Goal: Communication & Community: Share content

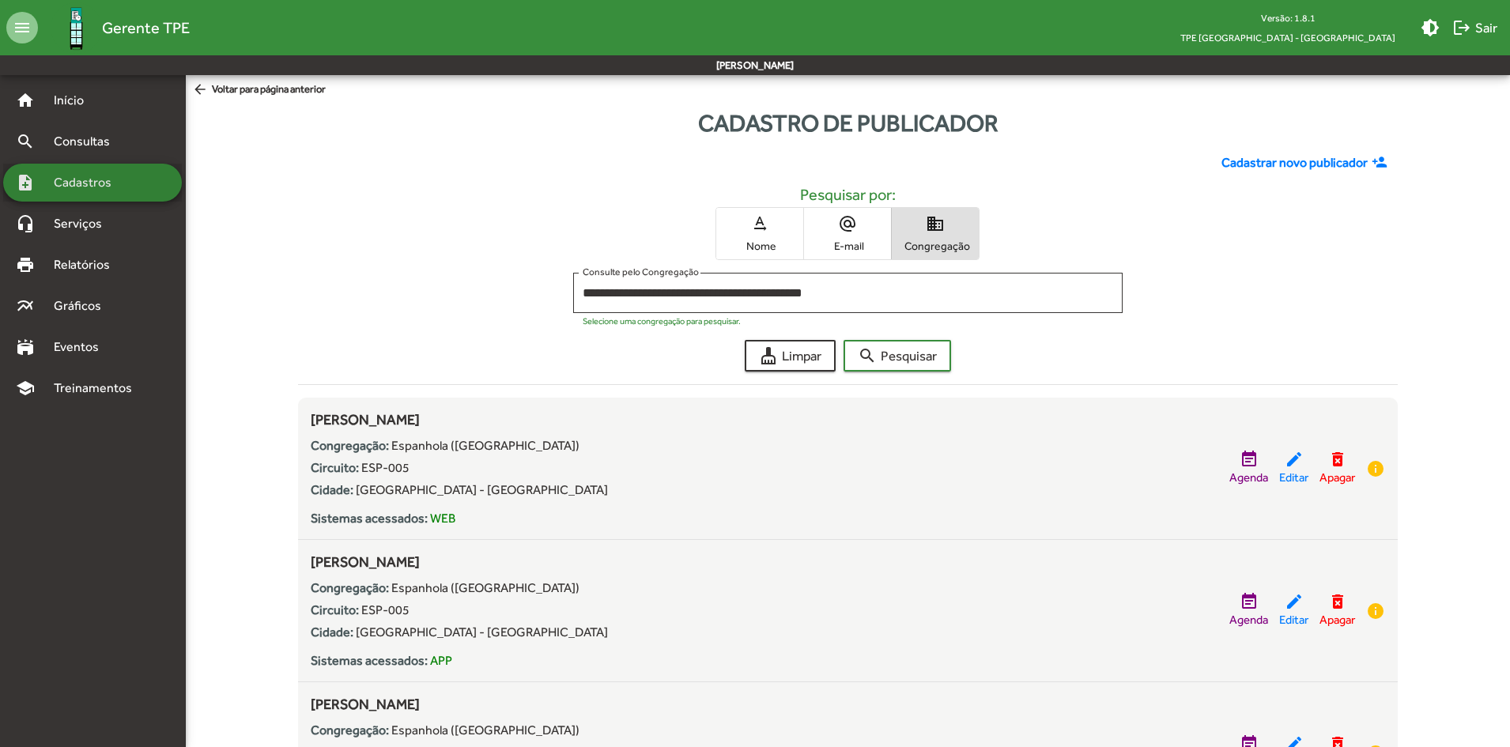
click at [93, 191] on span "Cadastros" at bounding box center [88, 182] width 88 height 19
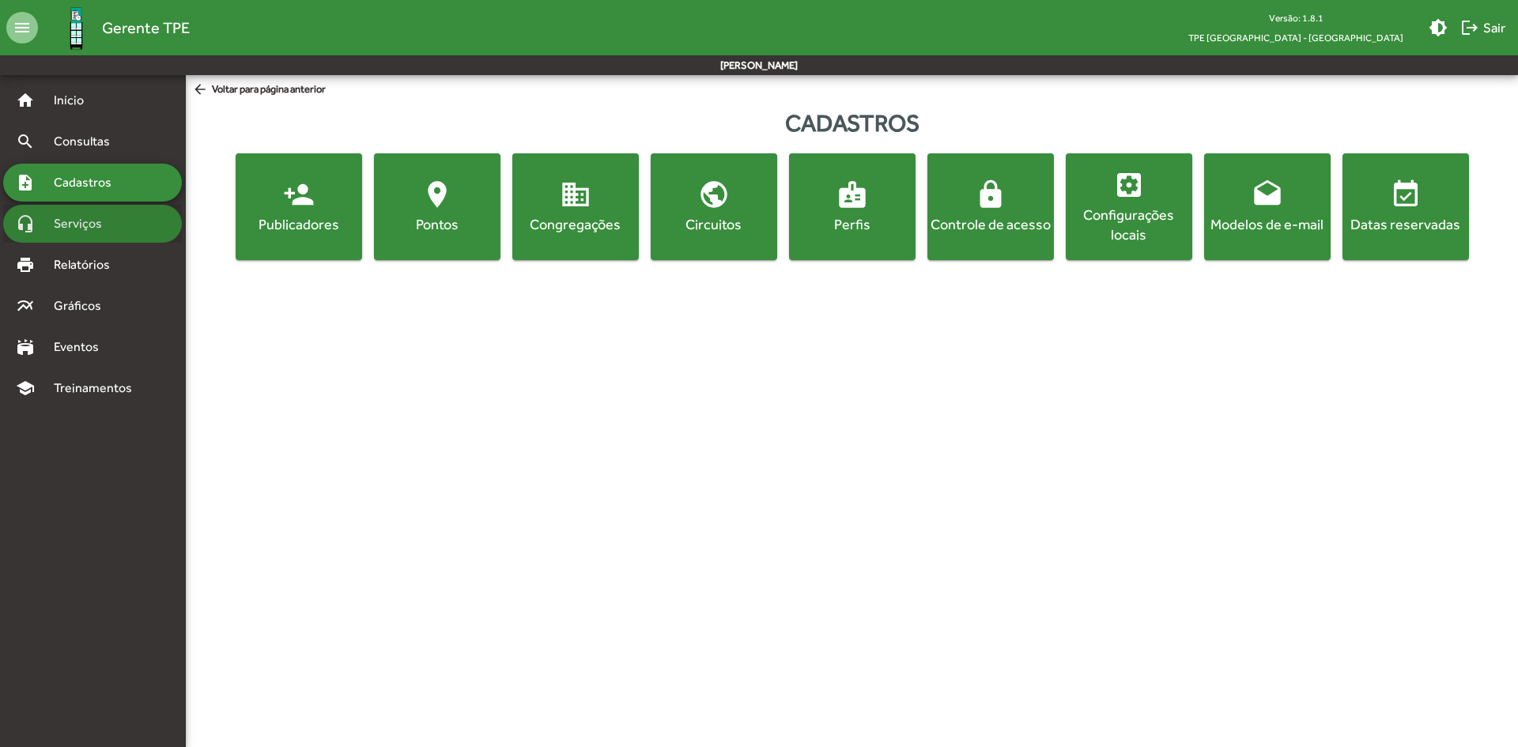
click at [89, 227] on span "Serviços" at bounding box center [83, 223] width 79 height 19
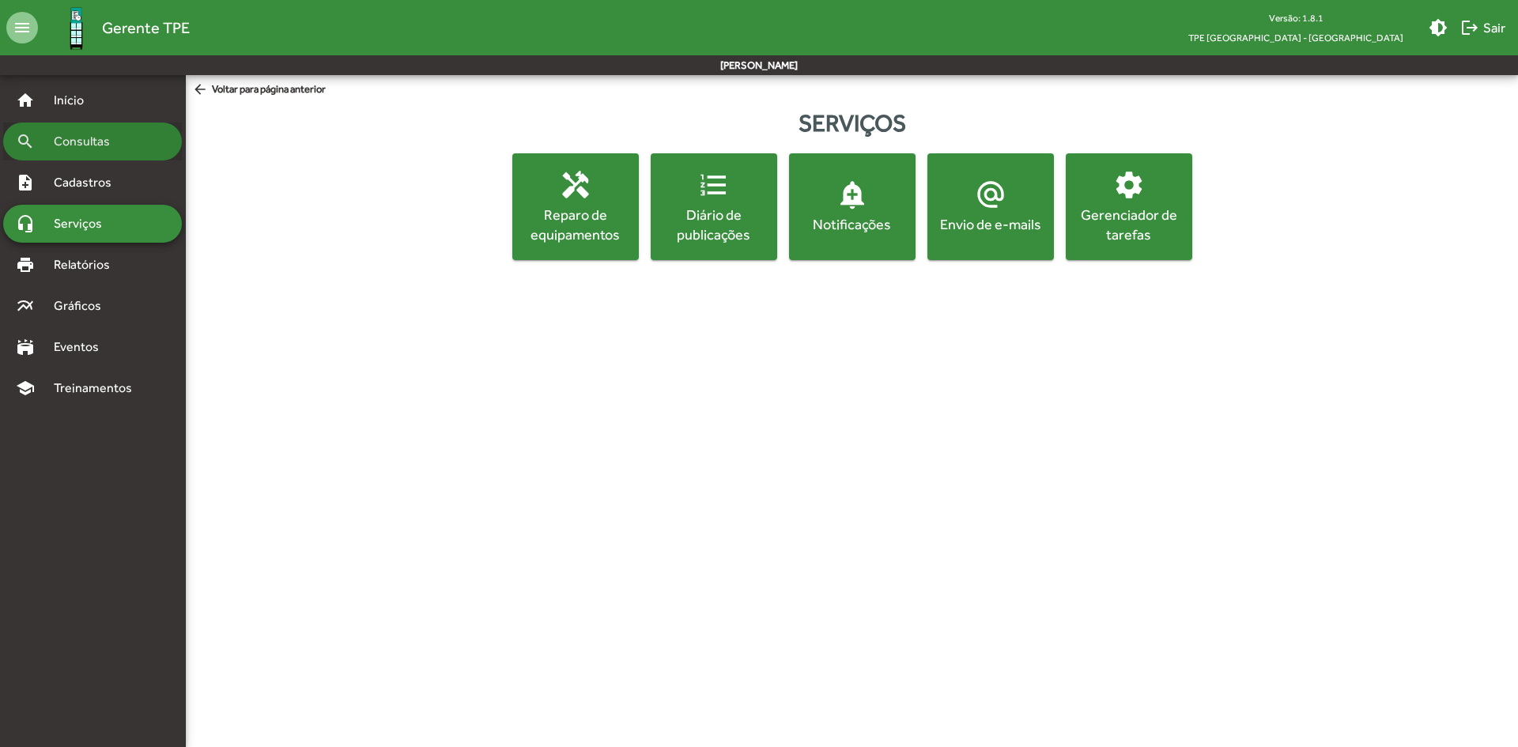
click at [77, 151] on div "search Consultas" at bounding box center [92, 142] width 179 height 38
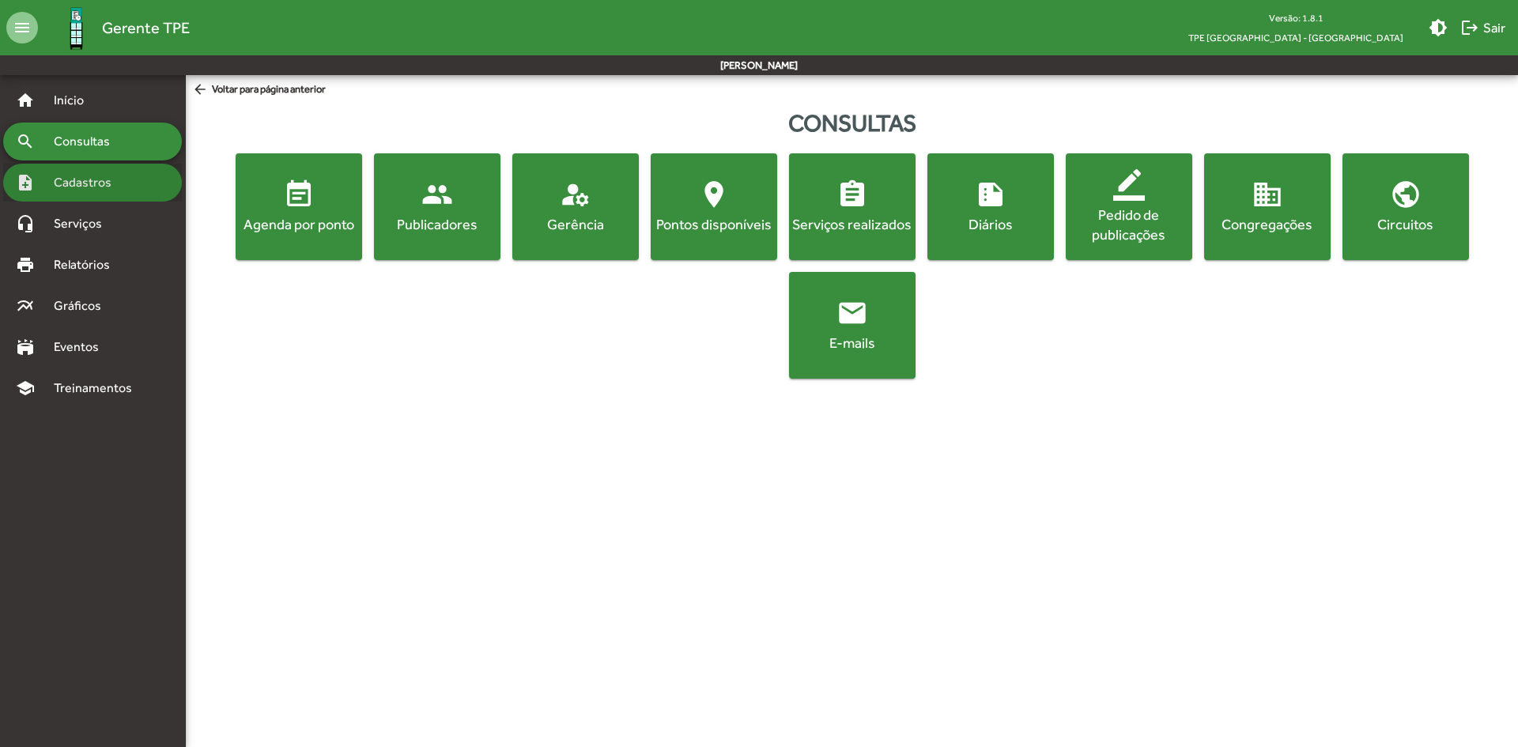
click at [104, 184] on span "Cadastros" at bounding box center [88, 182] width 88 height 19
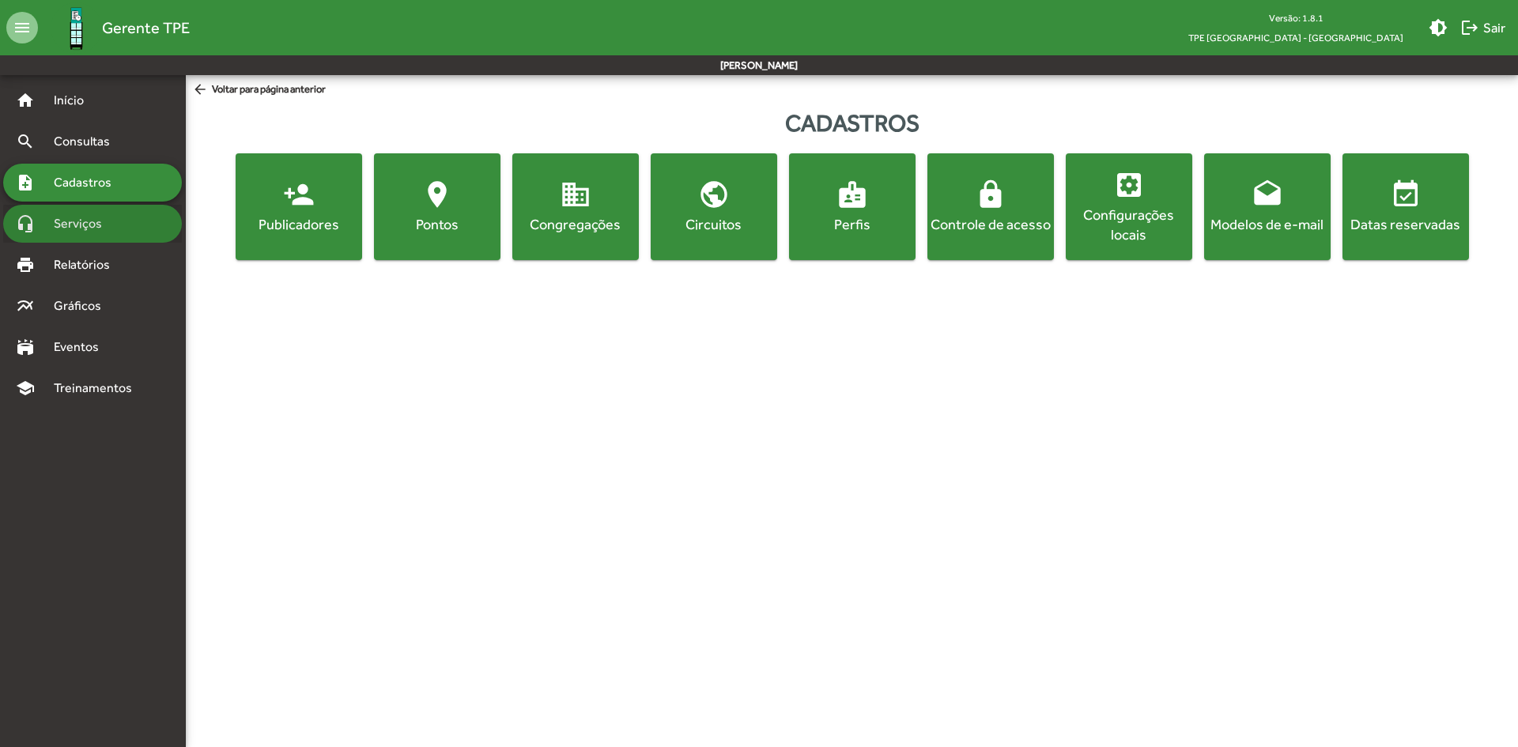
click at [100, 224] on span "Serviços" at bounding box center [83, 223] width 79 height 19
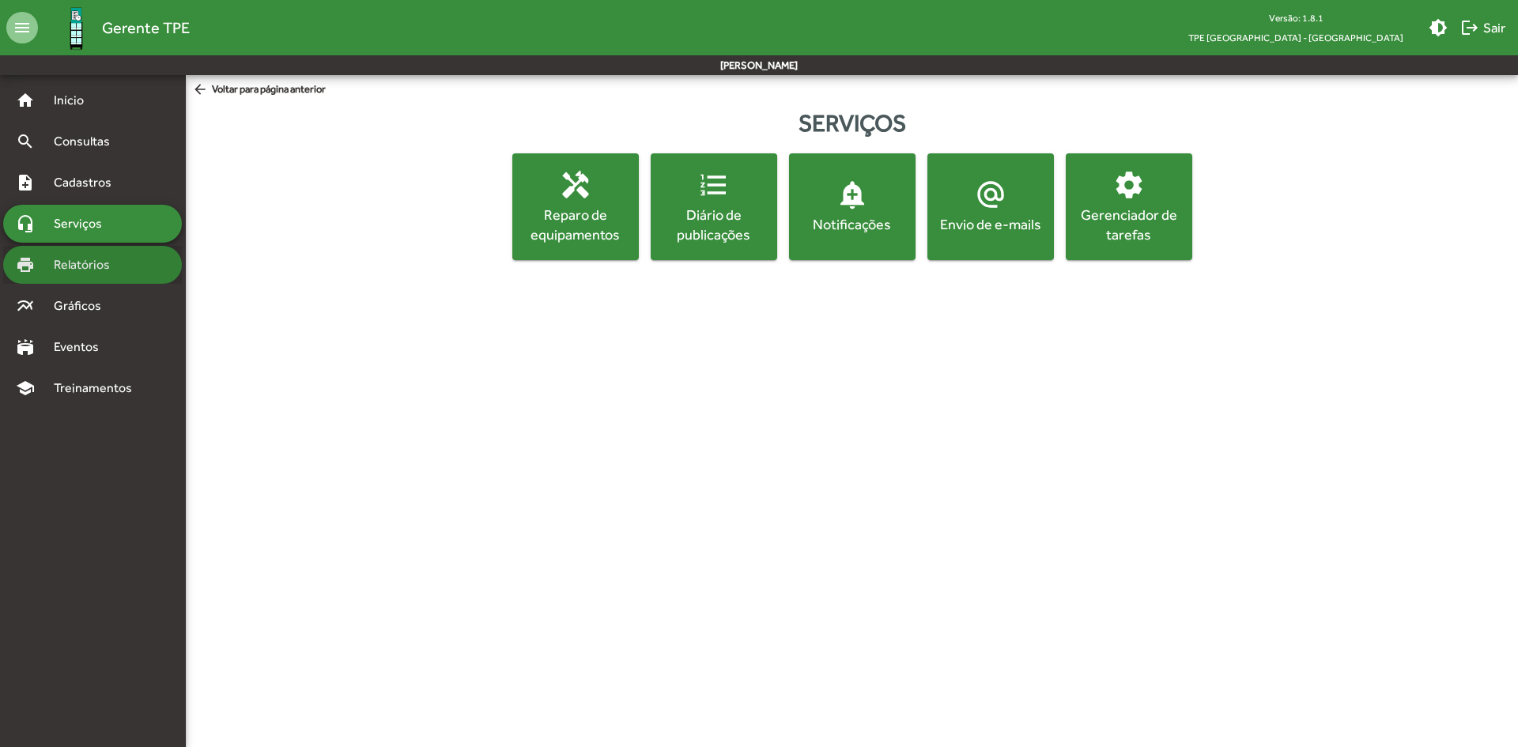
click at [104, 266] on span "Relatórios" at bounding box center [87, 264] width 86 height 19
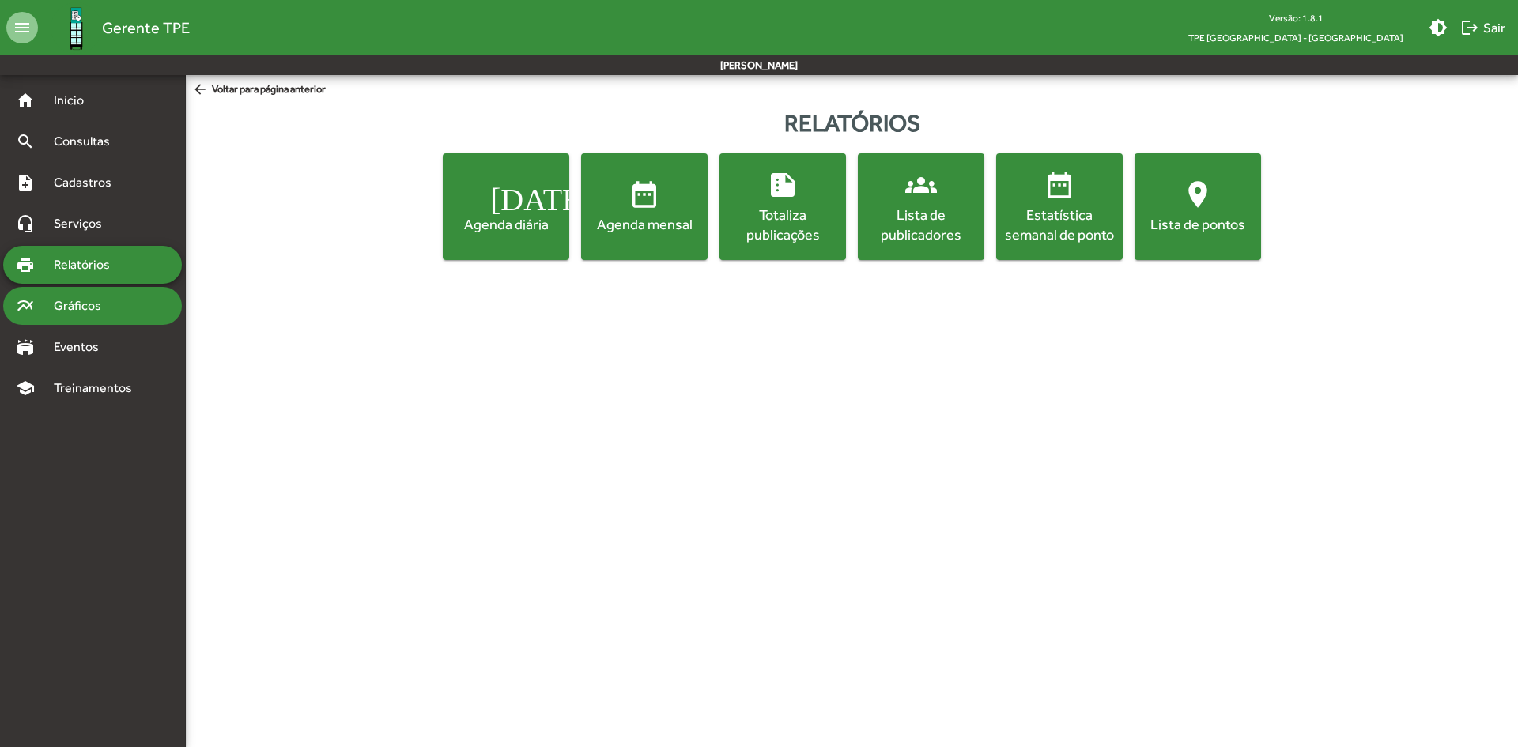
click at [110, 308] on span "Gráficos" at bounding box center [83, 305] width 78 height 19
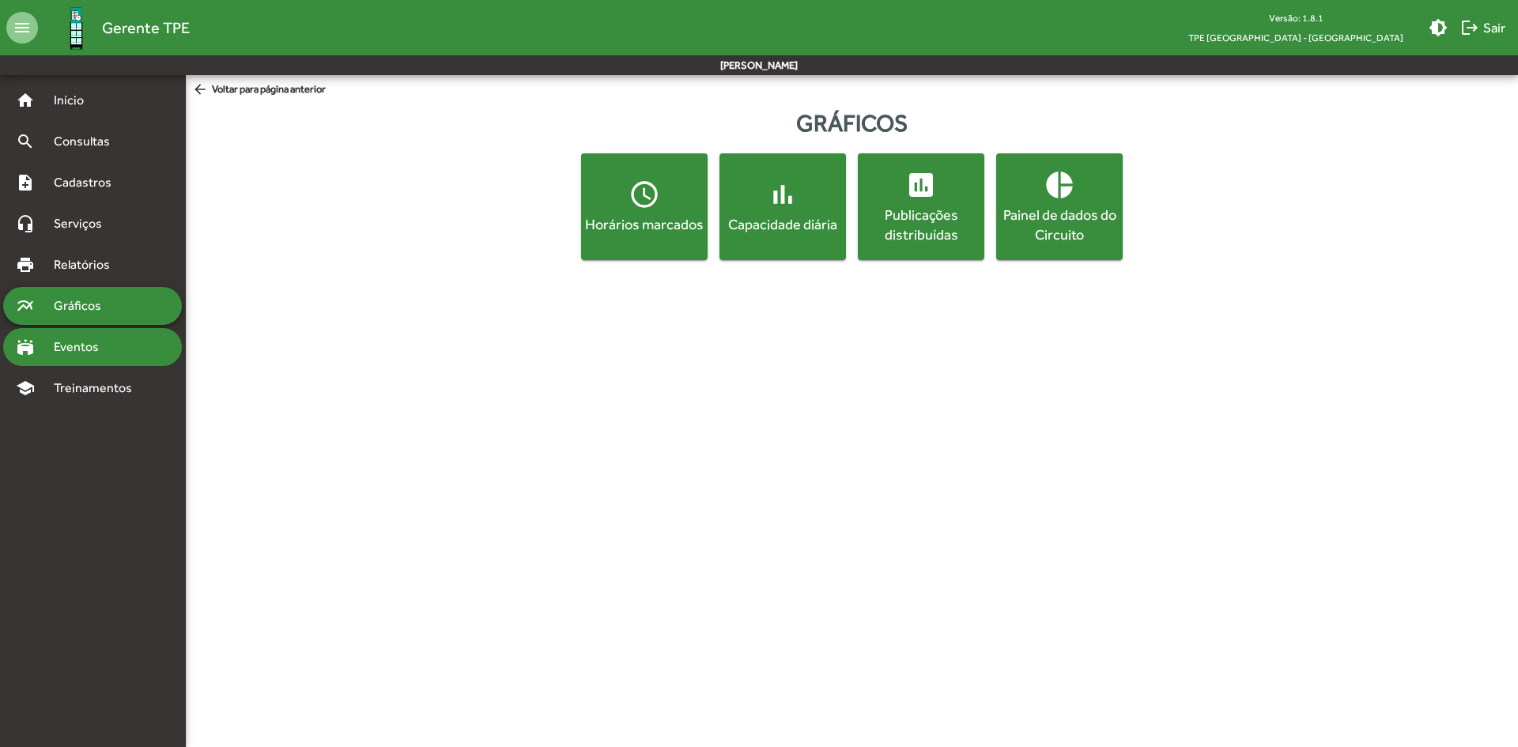
click at [110, 343] on span "Eventos" at bounding box center [82, 347] width 76 height 19
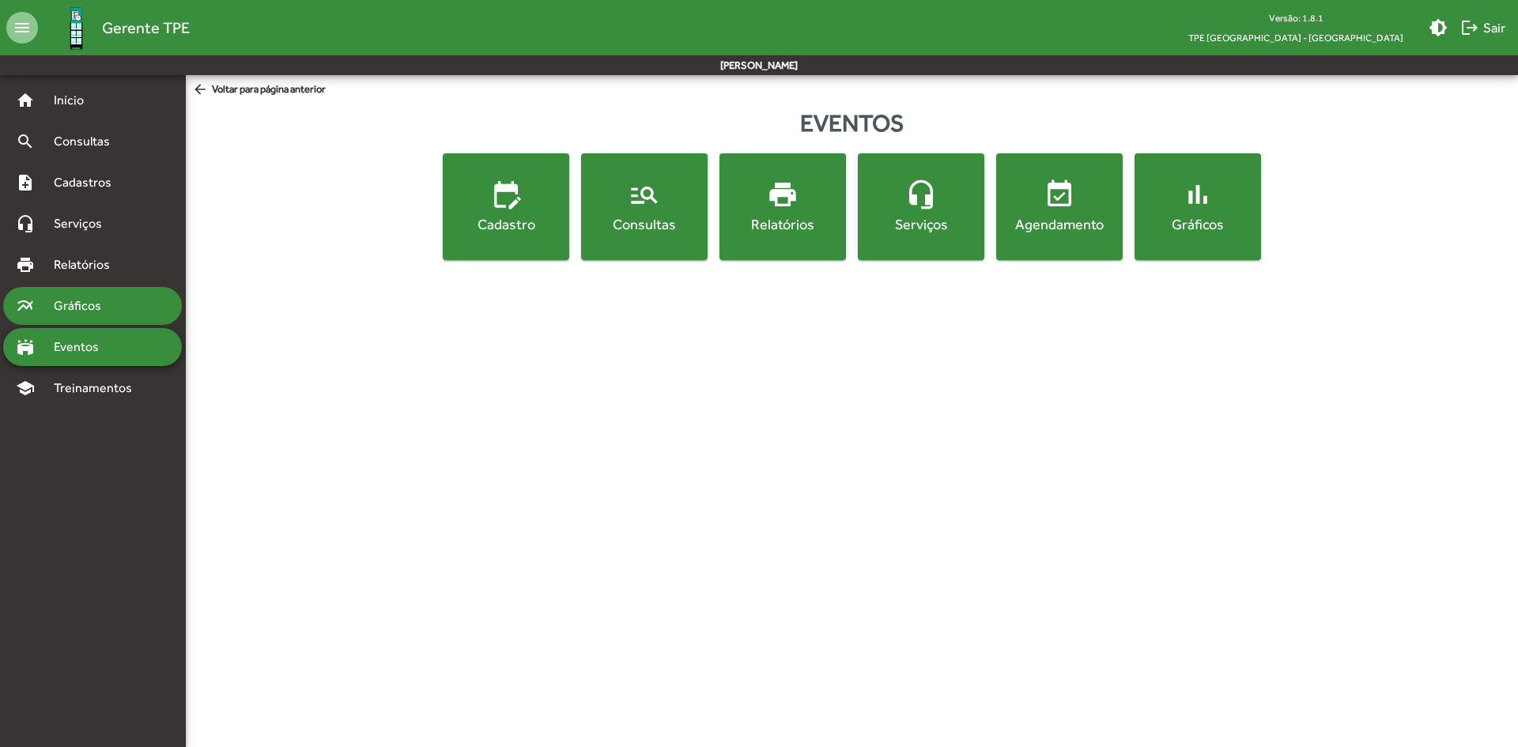
click at [107, 302] on span "Gráficos" at bounding box center [83, 305] width 78 height 19
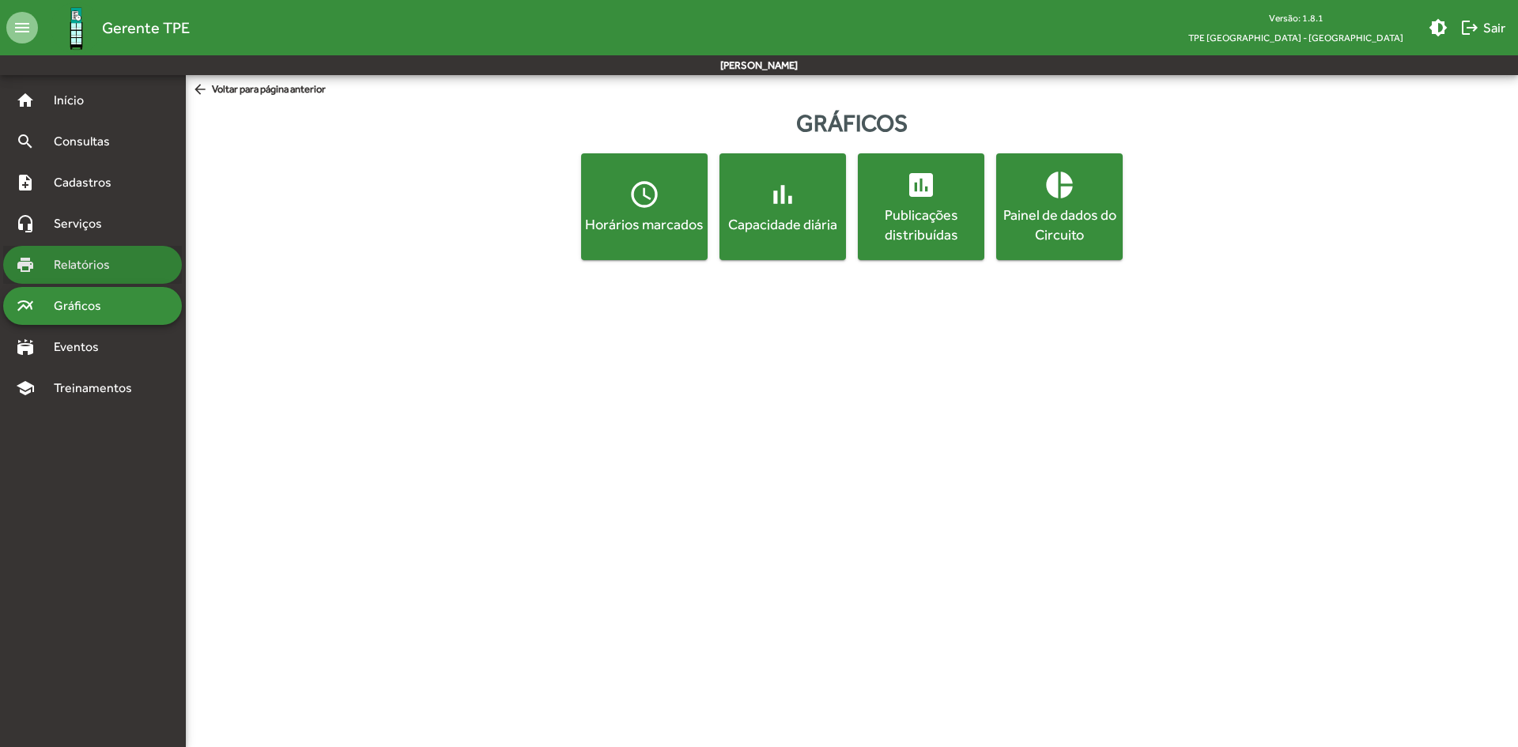
click at [104, 270] on span "Relatórios" at bounding box center [87, 264] width 86 height 19
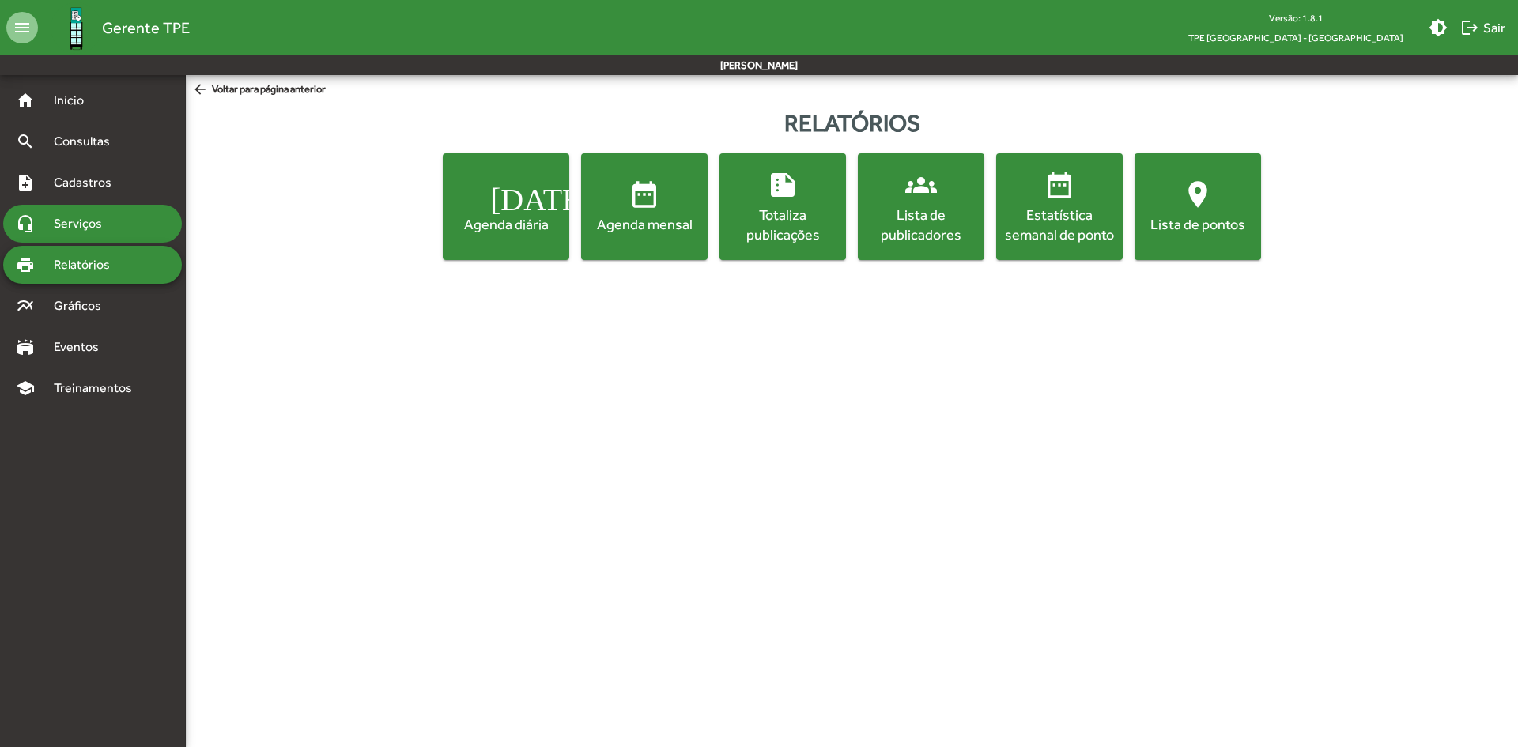
click at [104, 227] on span "Serviços" at bounding box center [83, 223] width 79 height 19
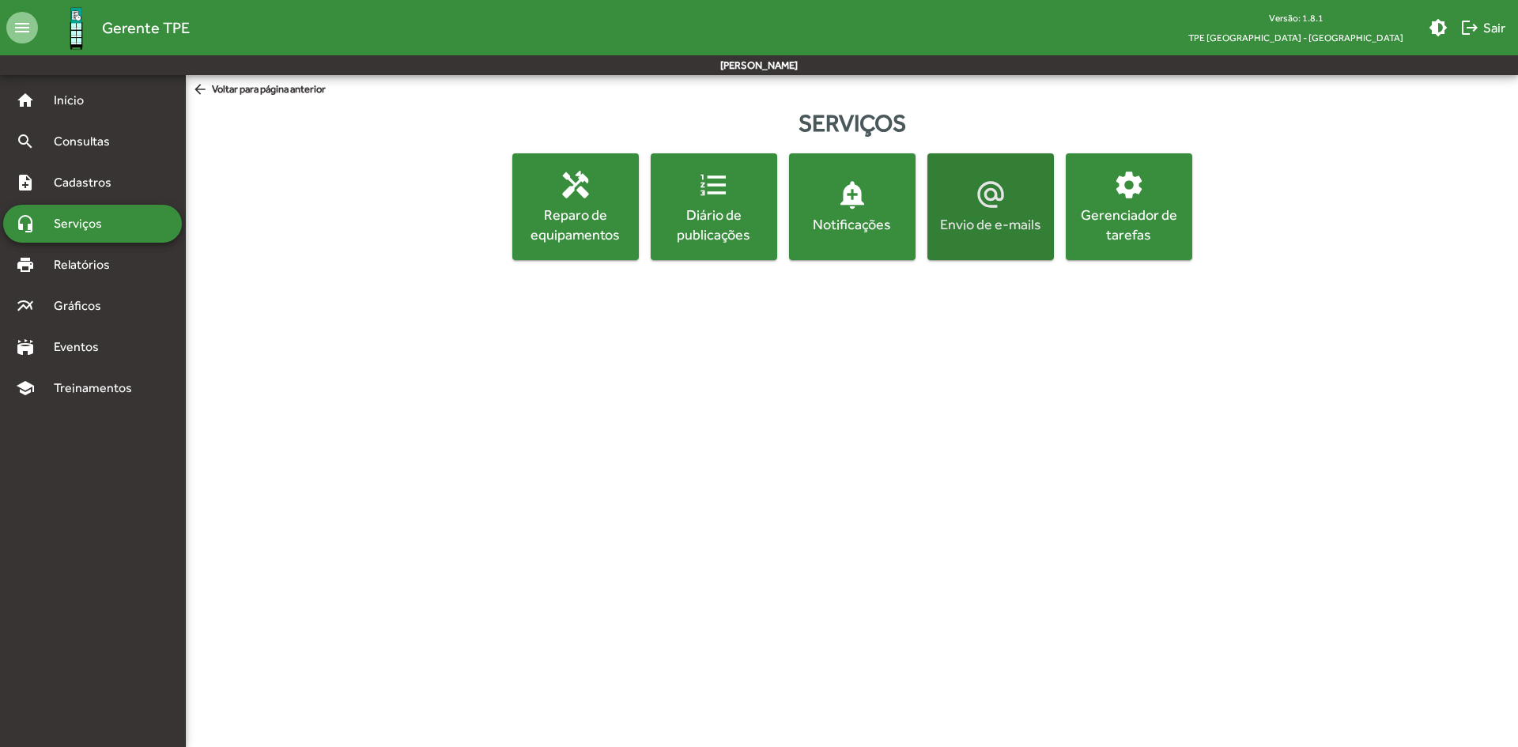
click at [986, 226] on div "Envio de e-mails" at bounding box center [991, 224] width 120 height 20
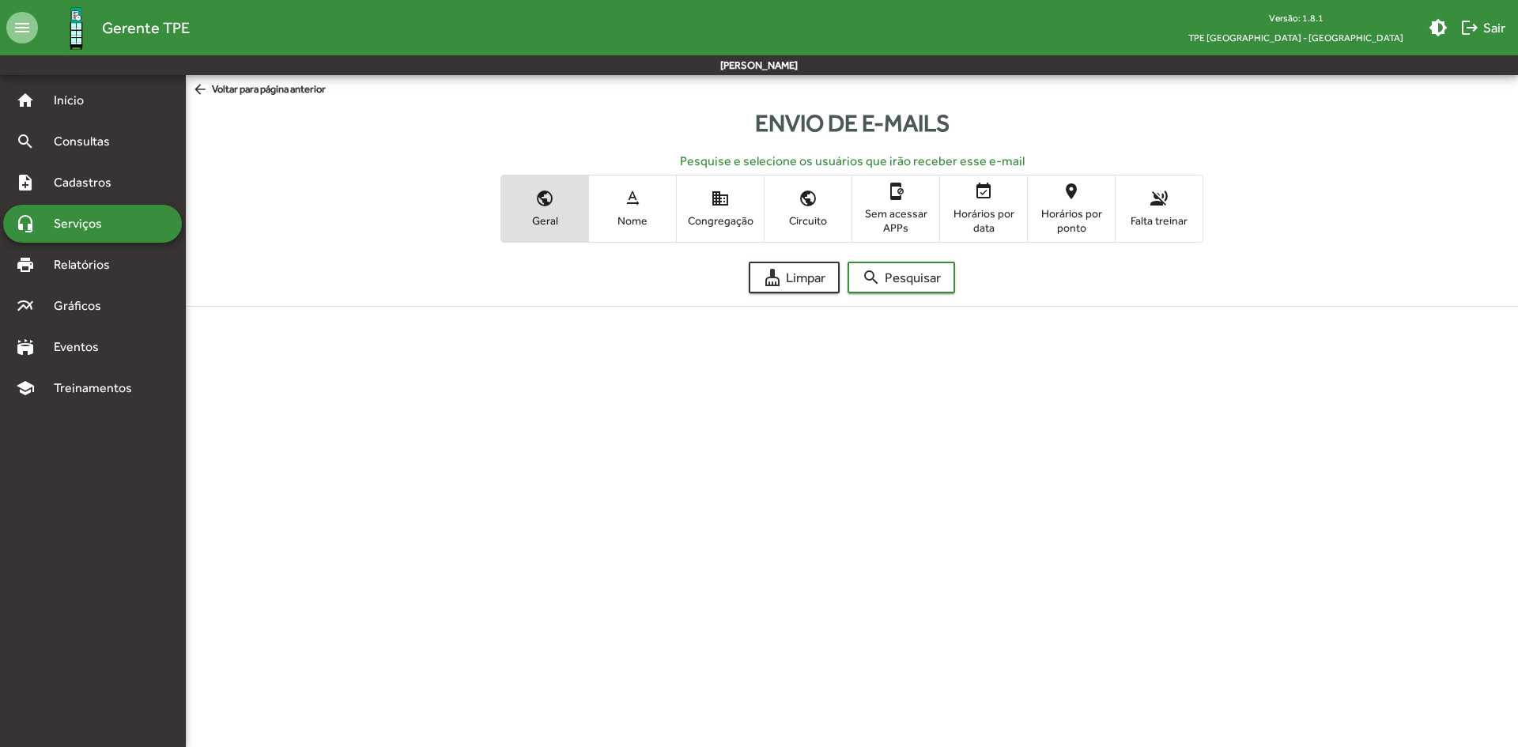
click at [897, 210] on span "Sem acessar APPs" at bounding box center [895, 220] width 79 height 28
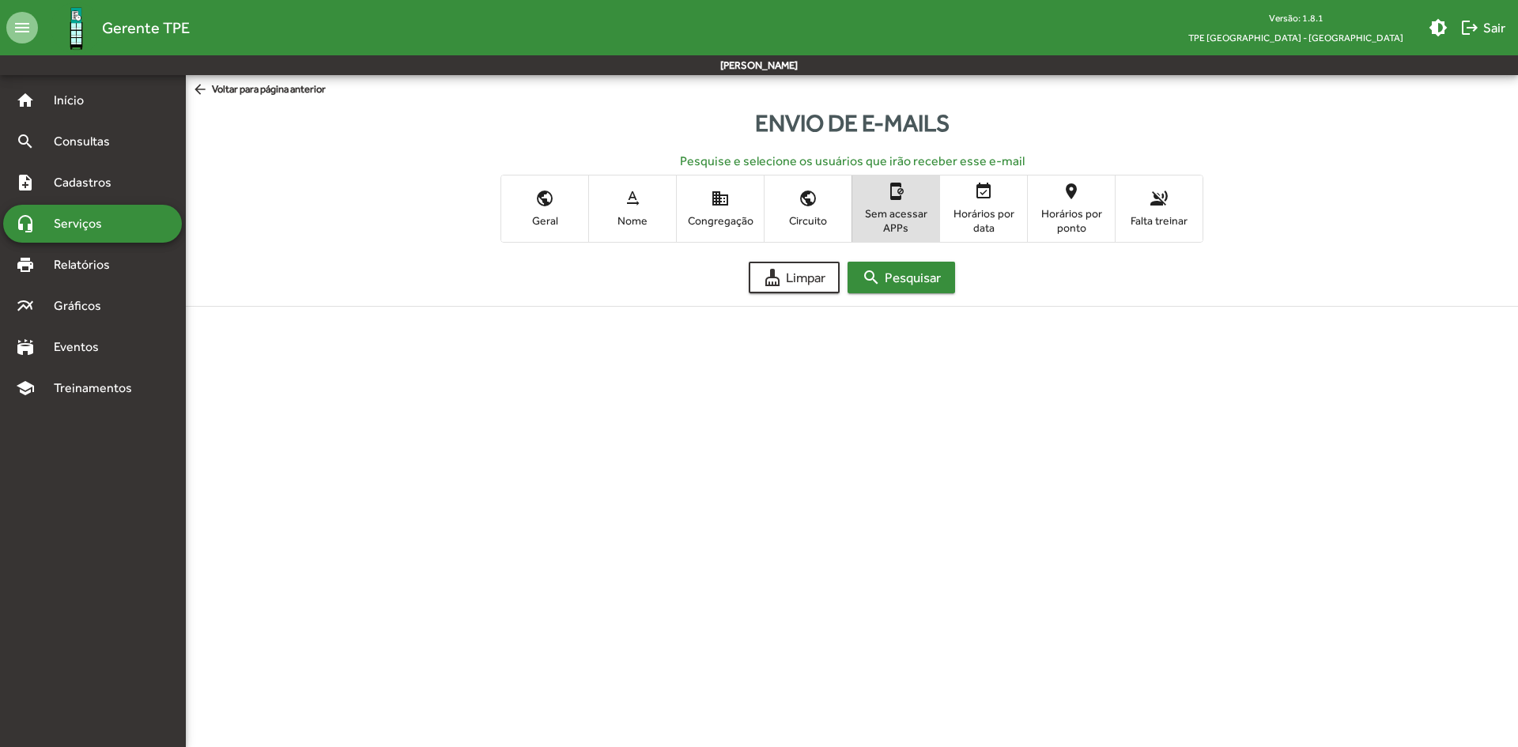
click at [915, 285] on span "search Pesquisar" at bounding box center [901, 277] width 79 height 28
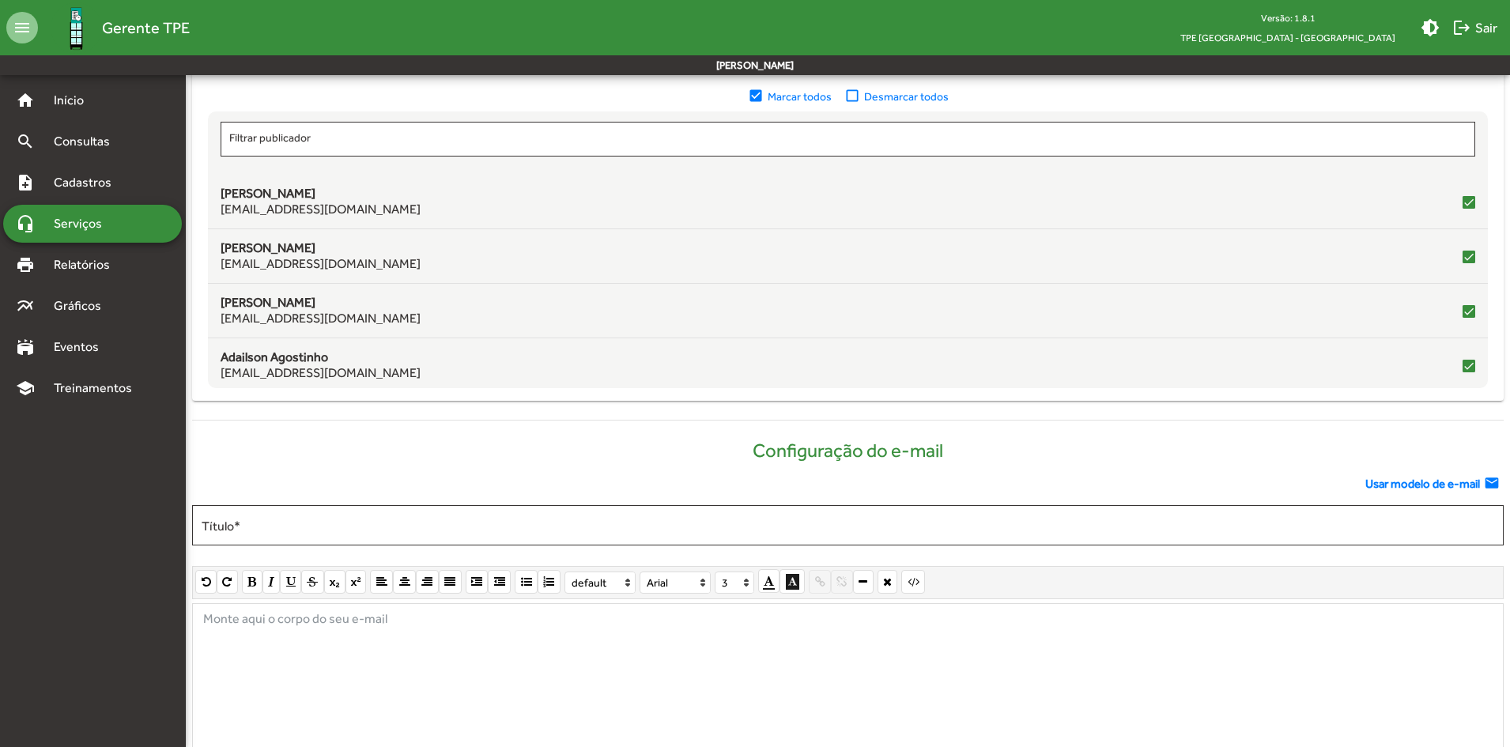
scroll to position [316, 0]
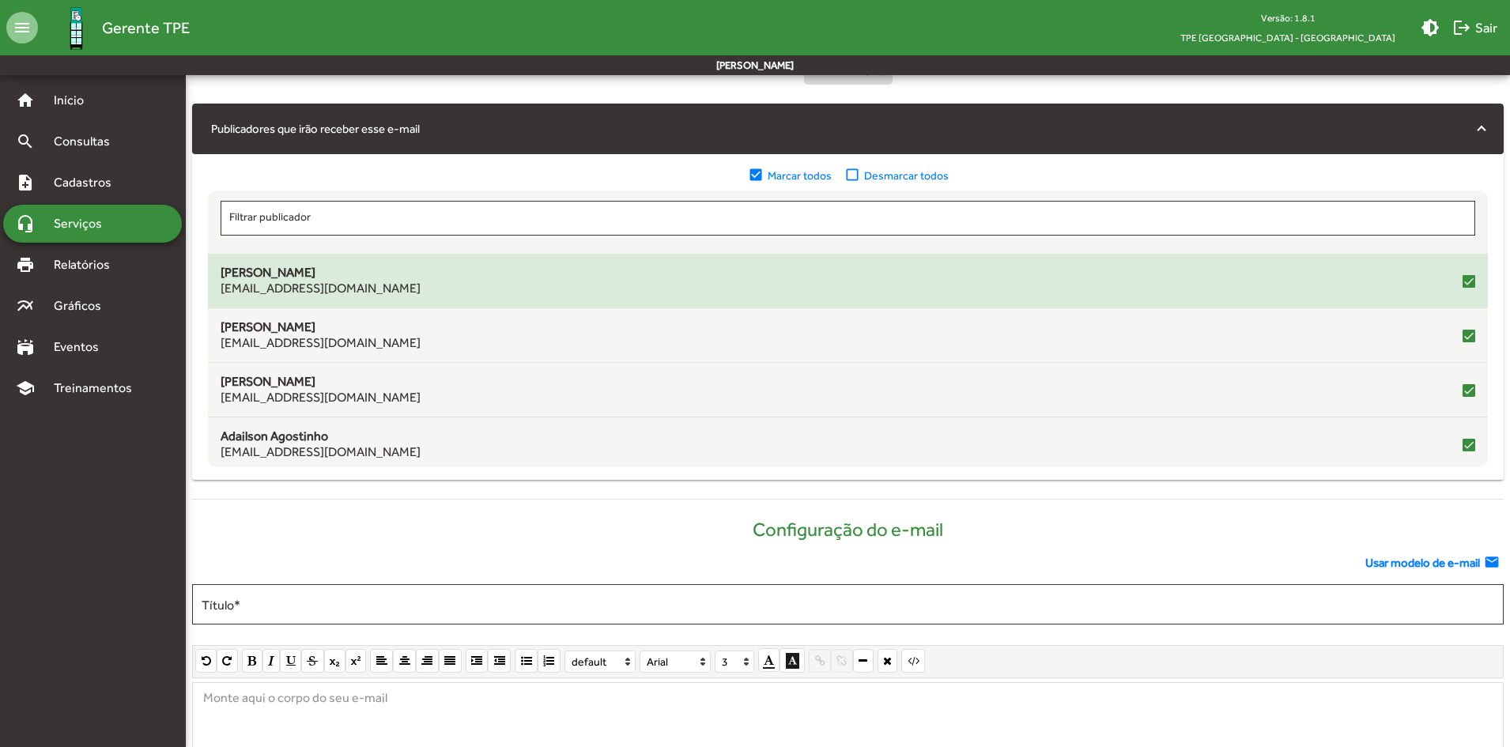
click at [1453, 281] on div "[PERSON_NAME] [EMAIL_ADDRESS][DOMAIN_NAME]" at bounding box center [848, 281] width 1255 height 32
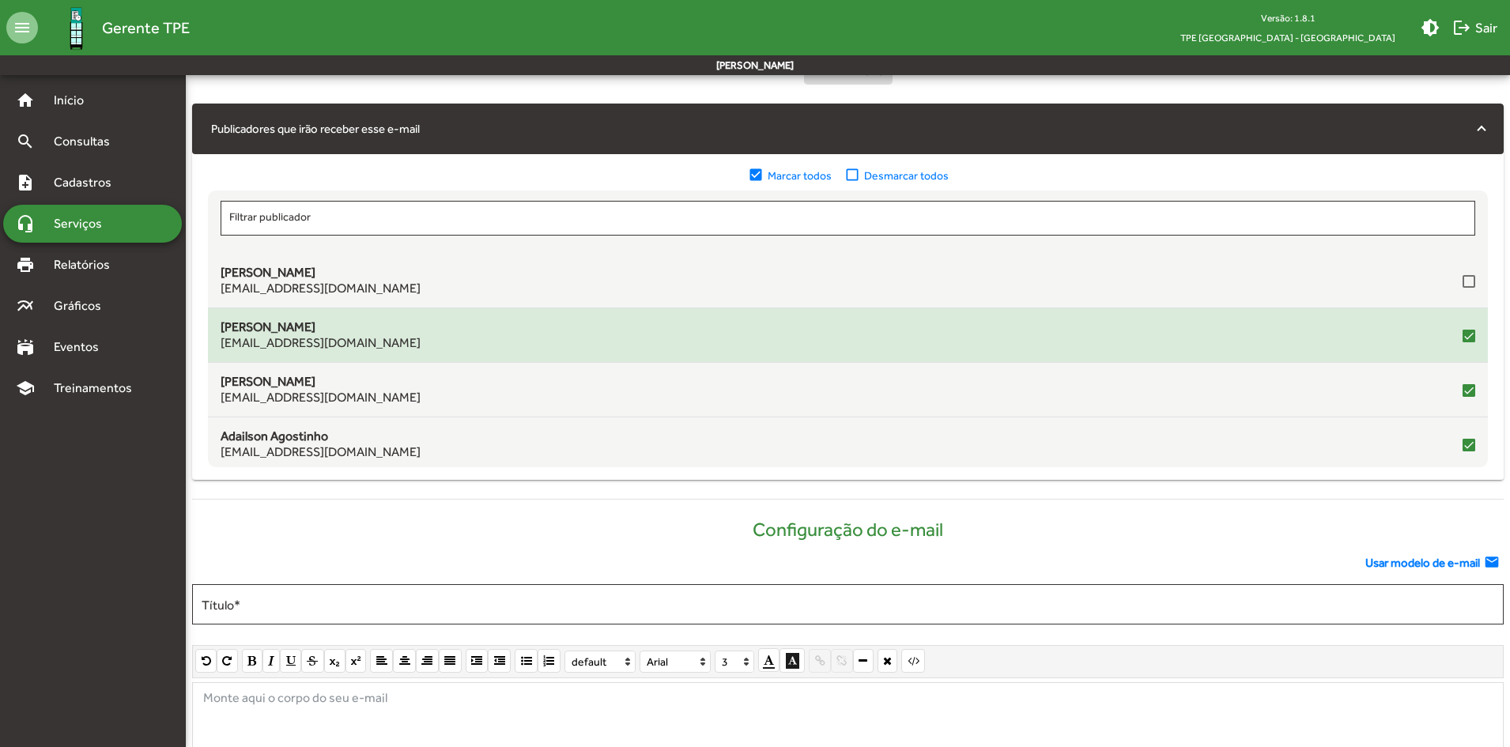
click at [1466, 341] on div at bounding box center [1469, 336] width 13 height 13
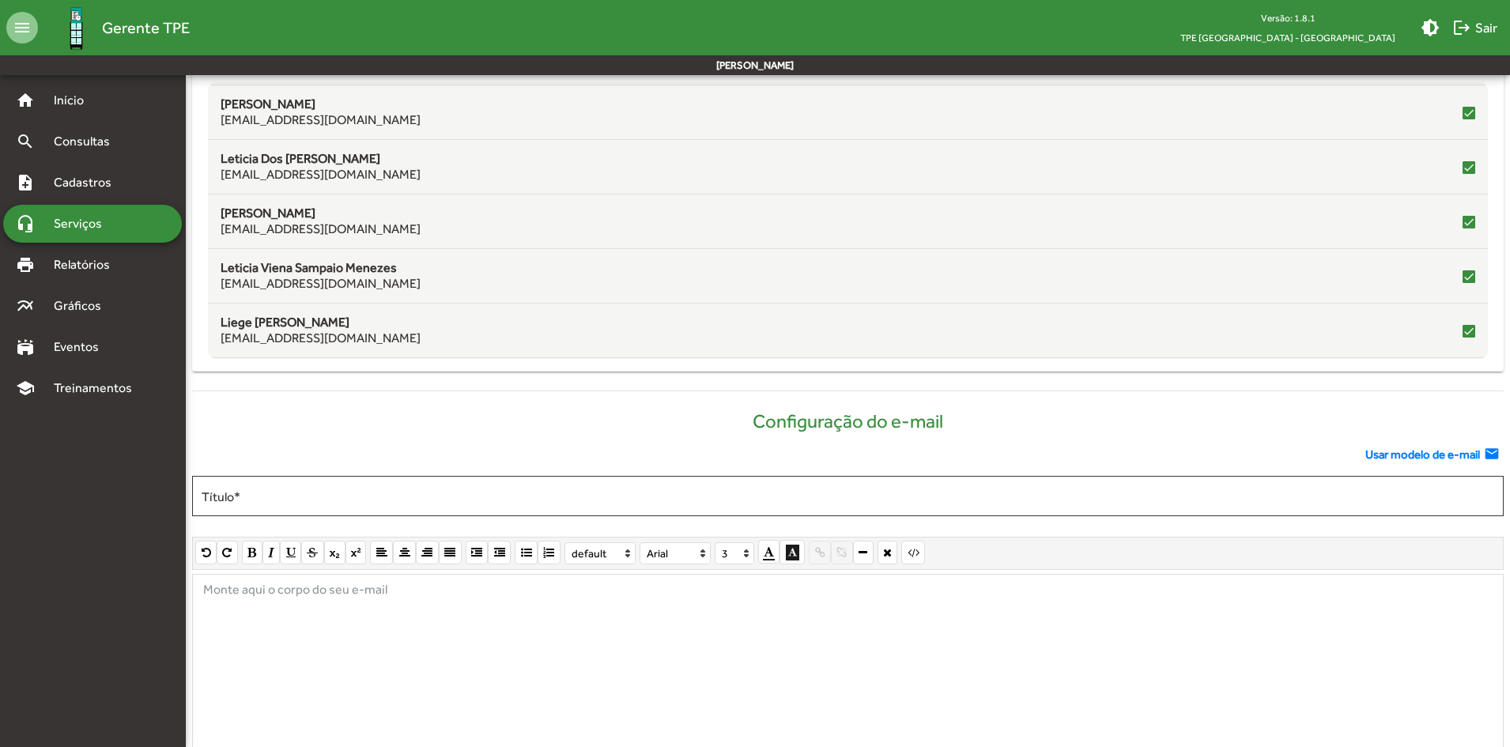
scroll to position [596, 0]
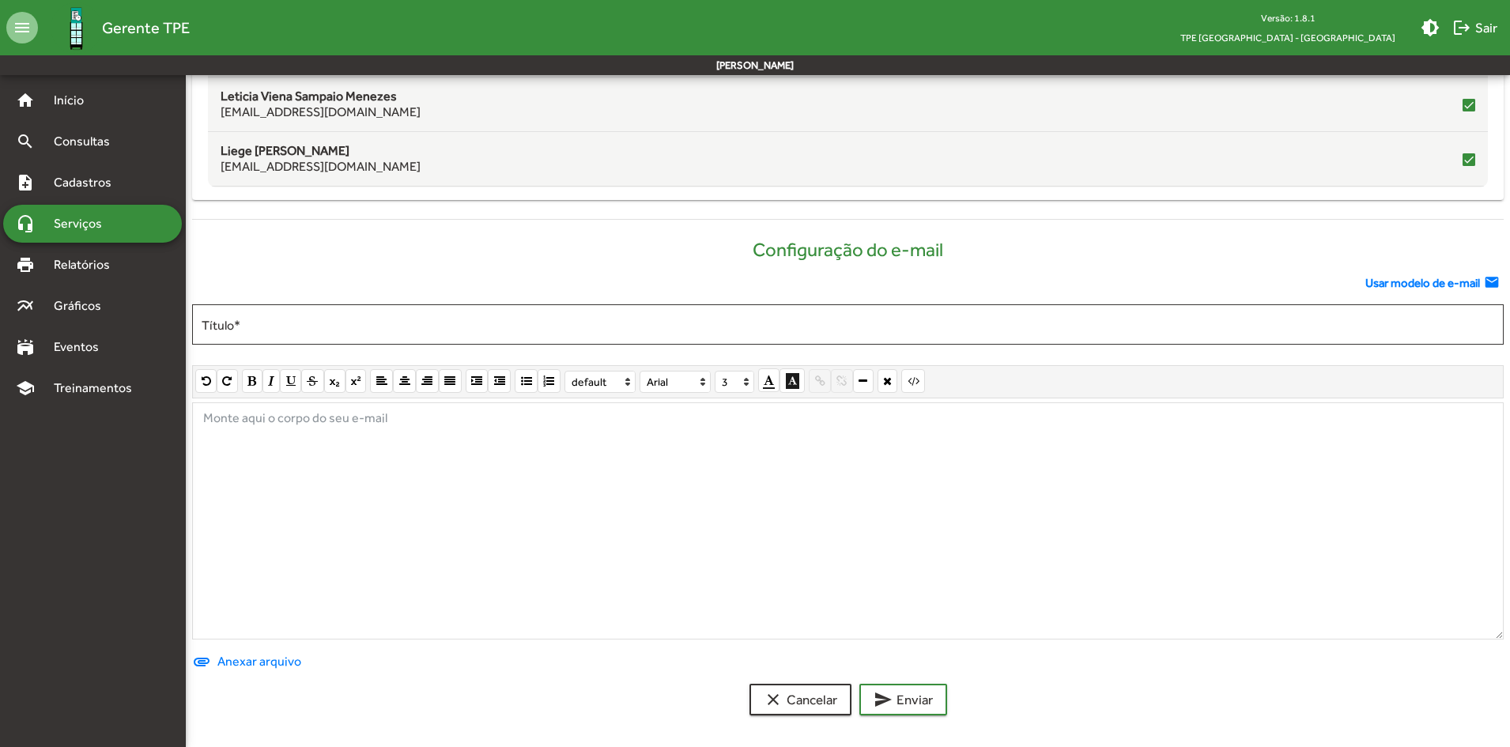
click at [1433, 286] on span "Usar modelo de e-mail" at bounding box center [1422, 283] width 115 height 18
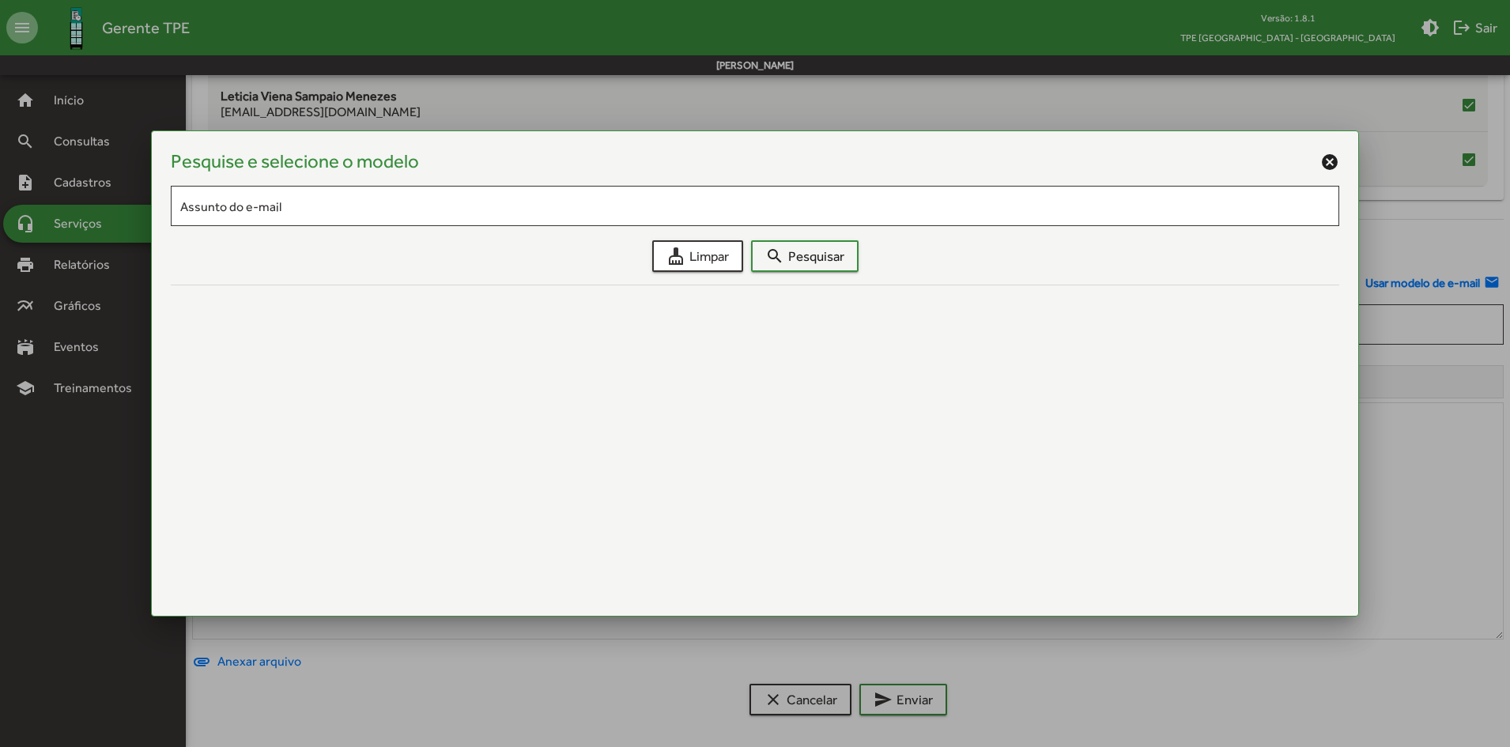
scroll to position [0, 0]
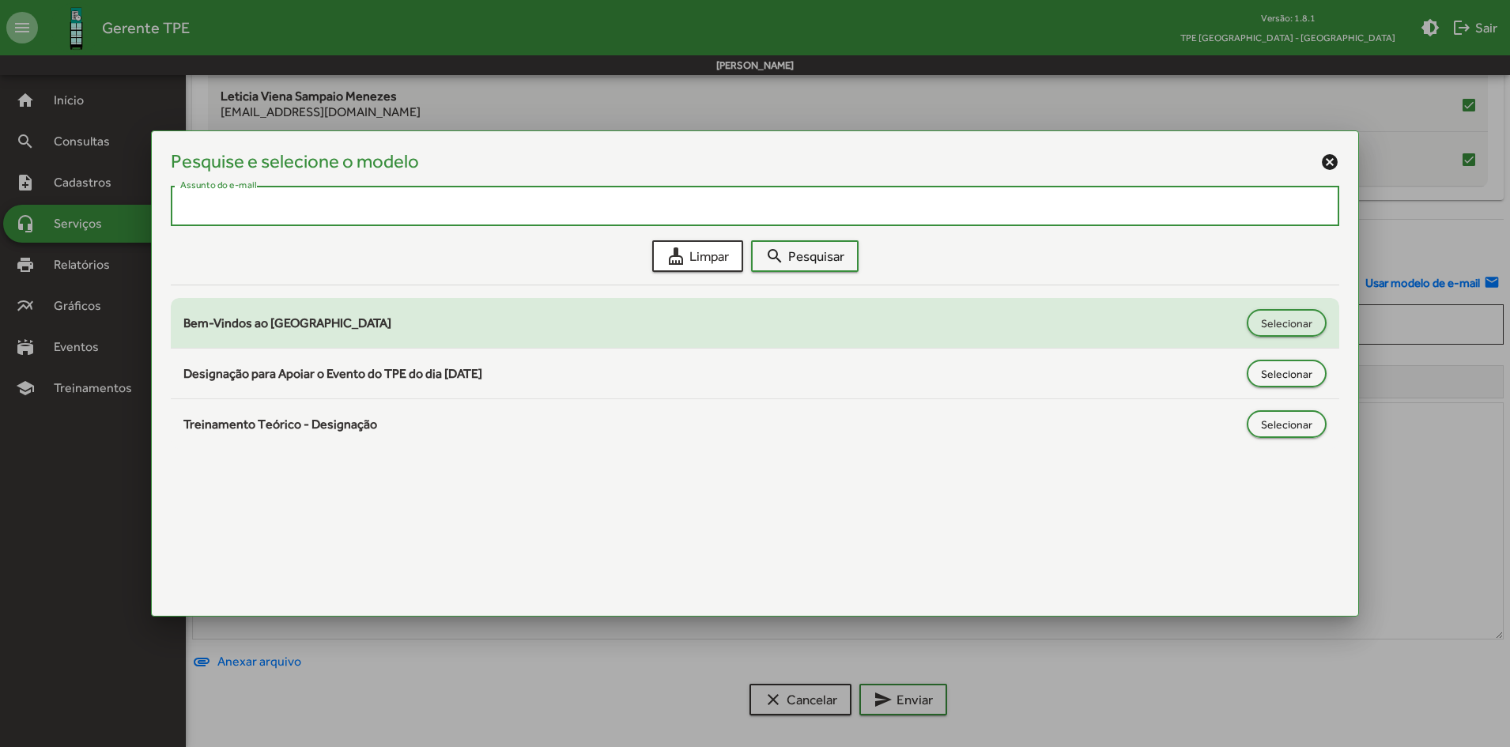
click at [228, 335] on div "Bem-Vindos ao TPE Leste Selecionar" at bounding box center [754, 323] width 1143 height 28
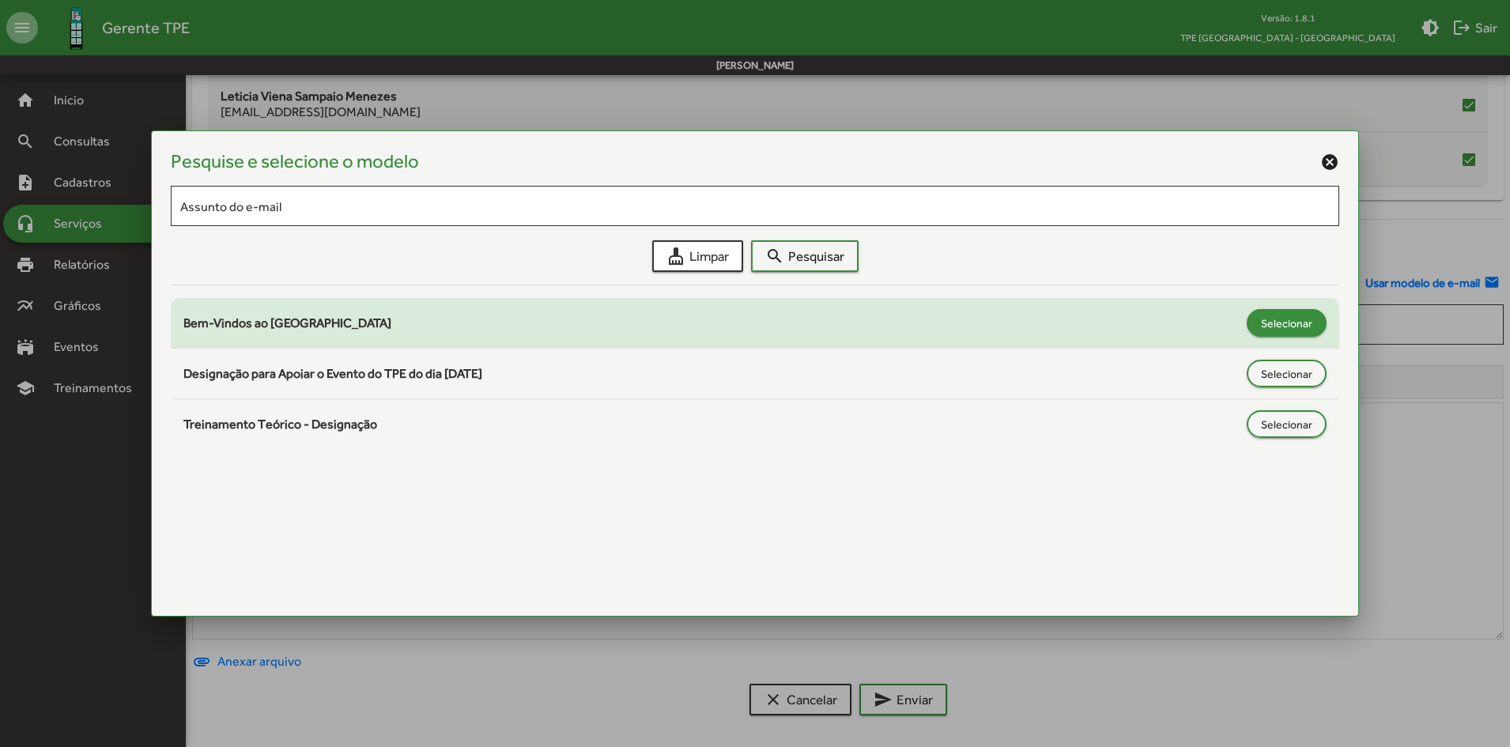
click at [1287, 319] on span "Selecionar" at bounding box center [1286, 323] width 51 height 28
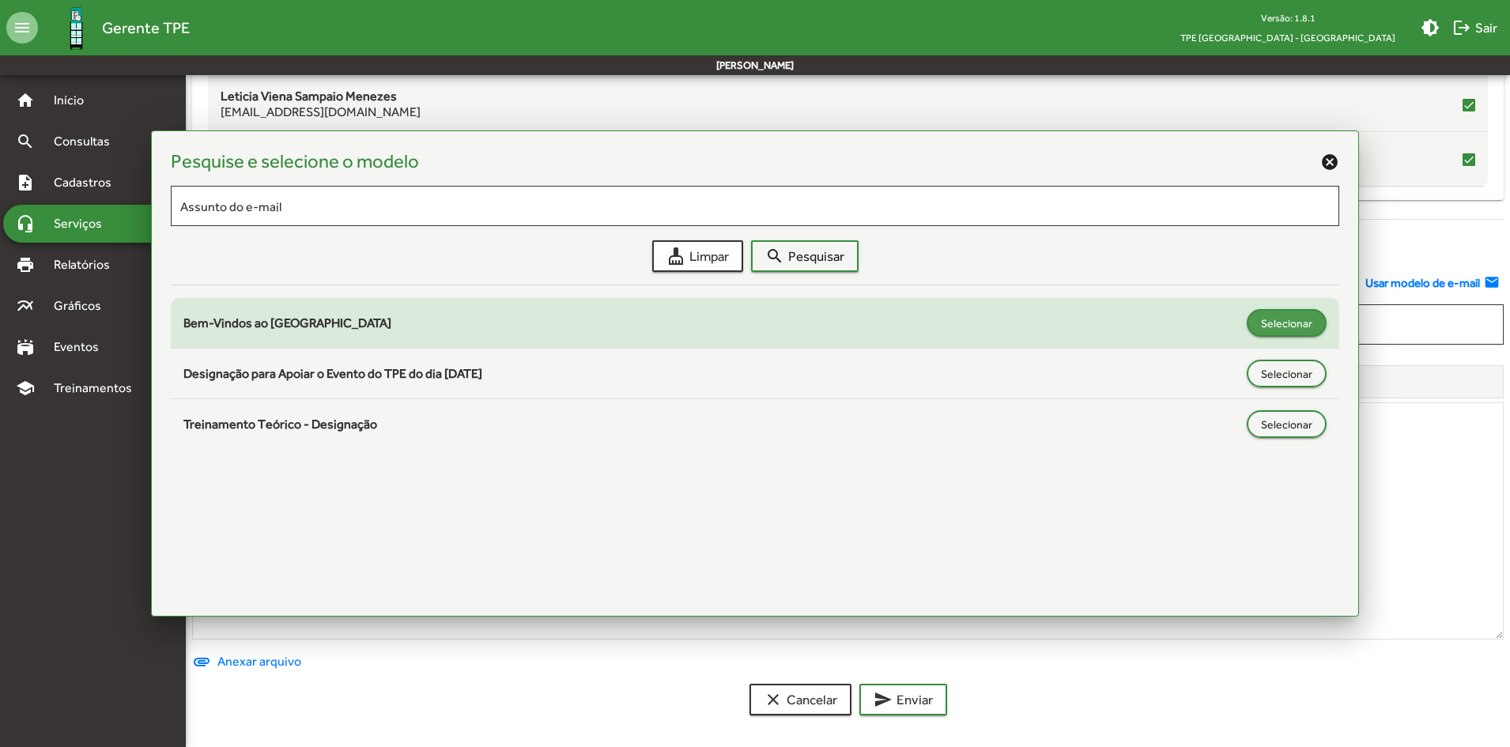
type input "**********"
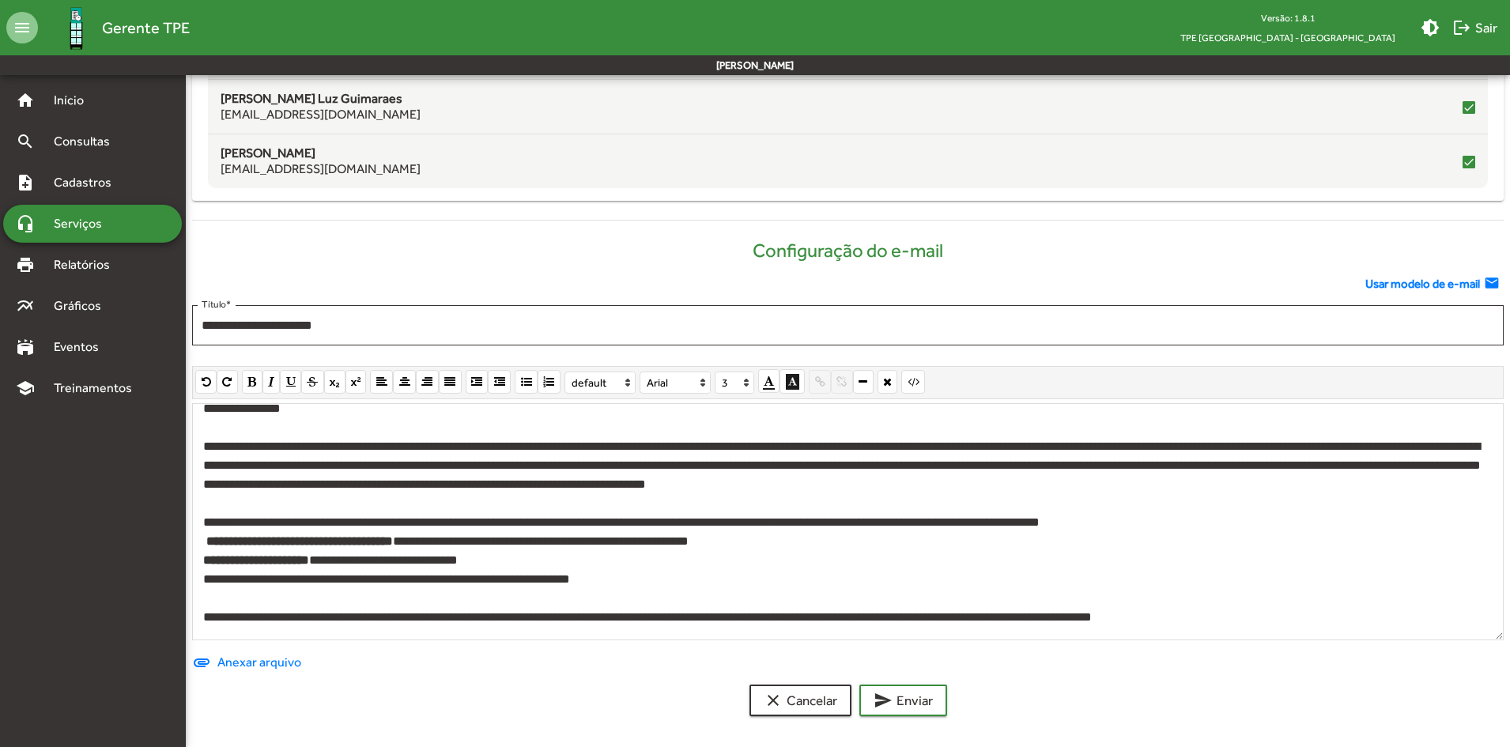
scroll to position [596, 0]
click at [925, 708] on span "send Enviar" at bounding box center [903, 699] width 59 height 28
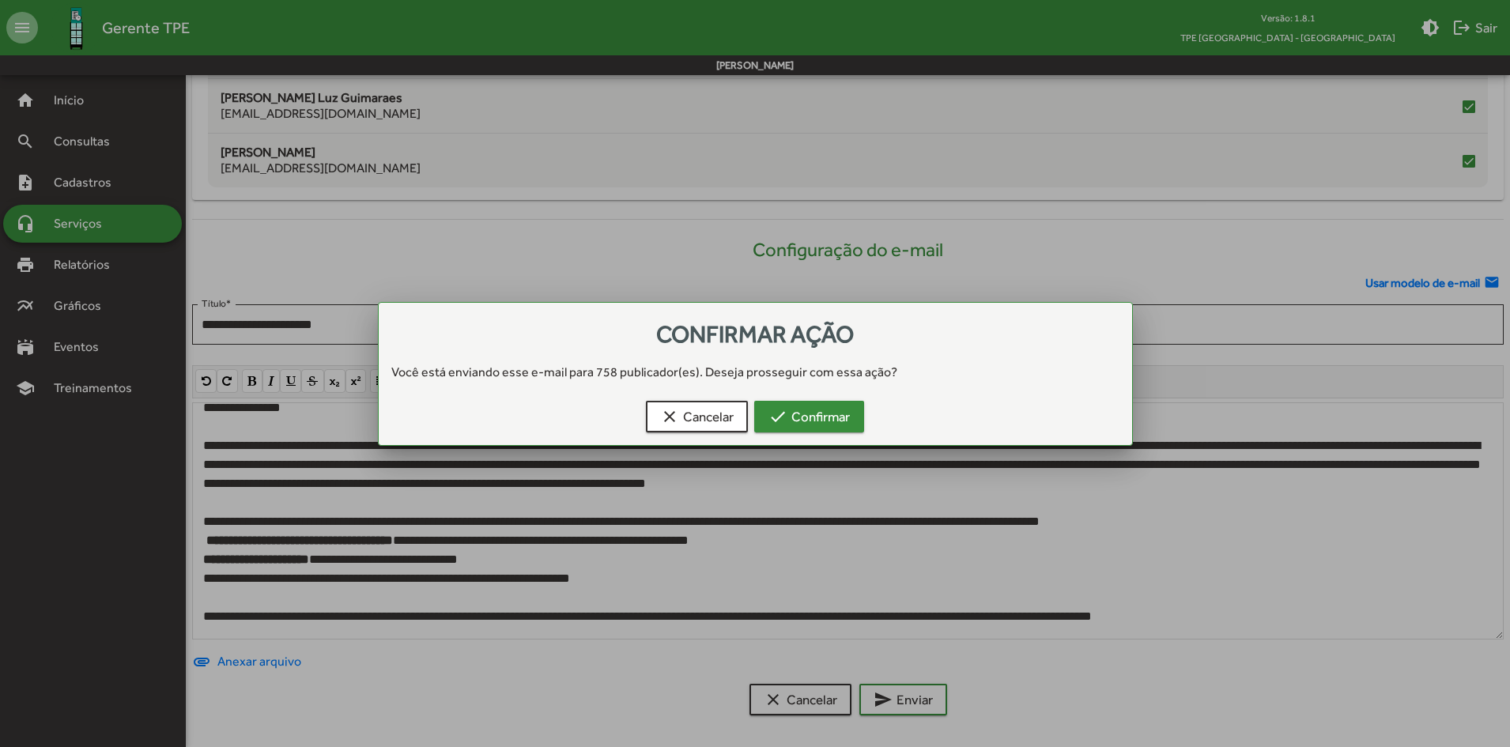
click at [820, 420] on span "check Confirmar" at bounding box center [808, 416] width 81 height 28
